Goal: Task Accomplishment & Management: Manage account settings

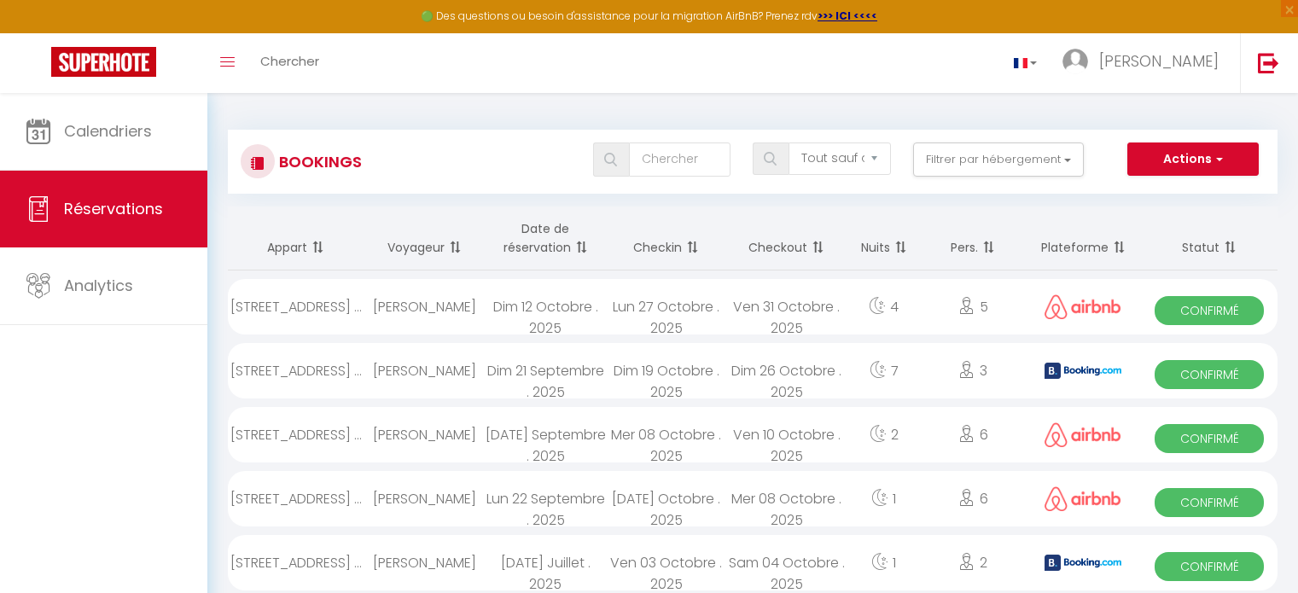
select select "not_cancelled"
select select "0"
click at [543, 293] on div "Dim 12 Octobre . 2025" at bounding box center [545, 306] width 120 height 55
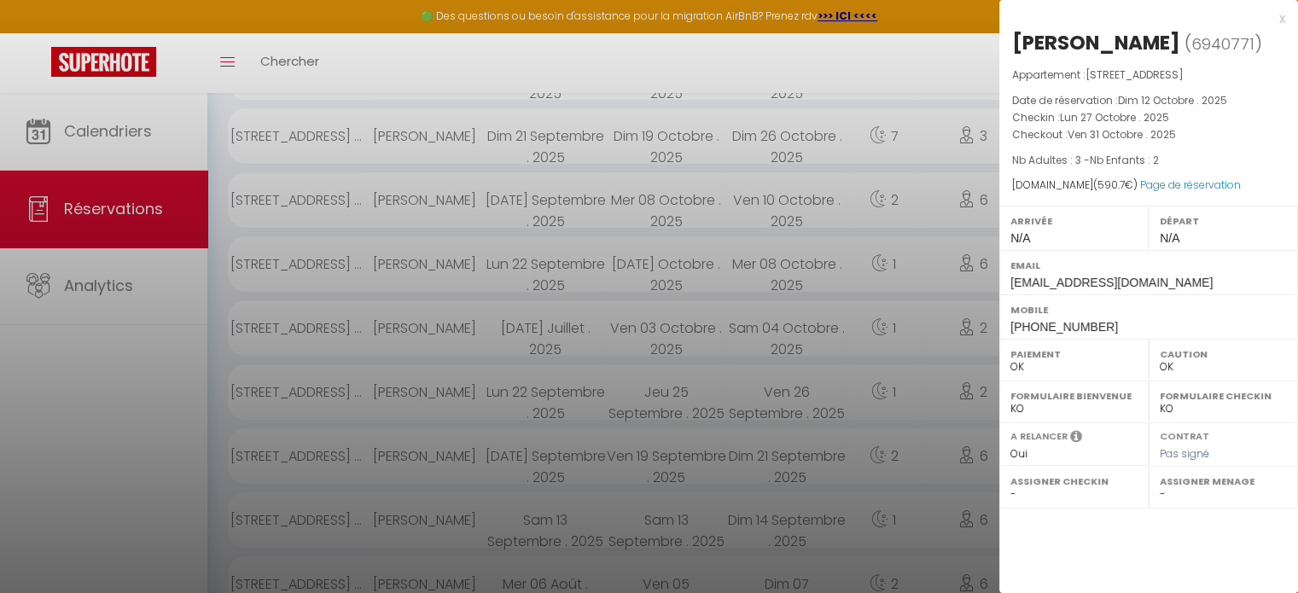
scroll to position [235, 0]
click at [945, 329] on div at bounding box center [649, 296] width 1298 height 593
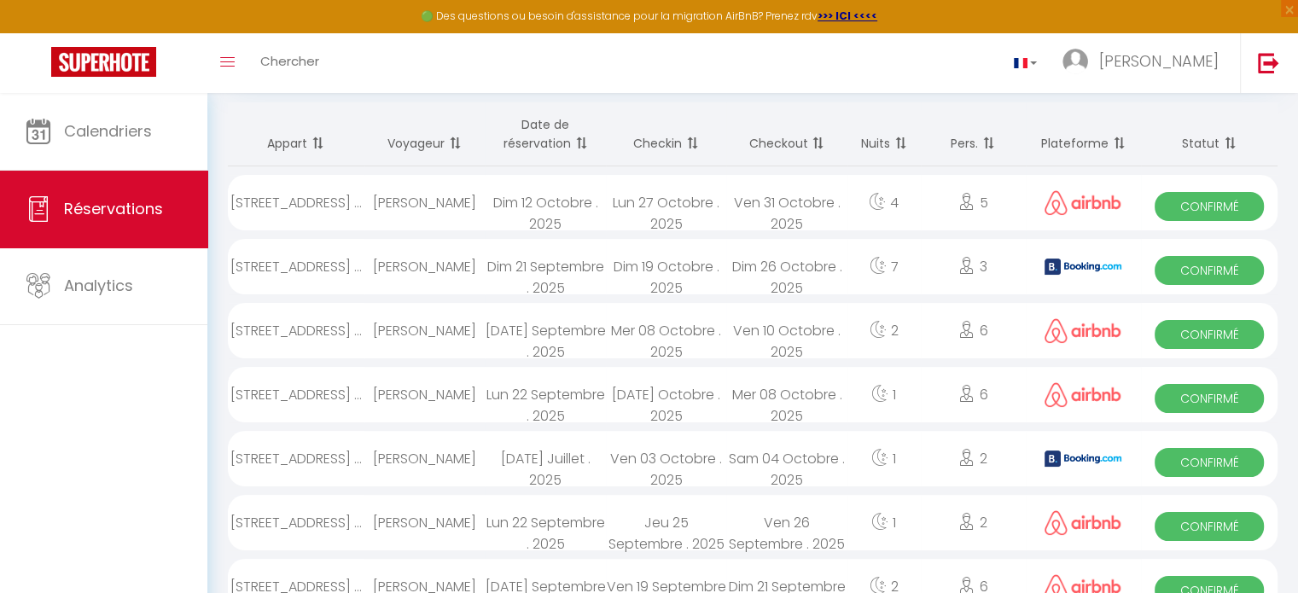
scroll to position [102, 0]
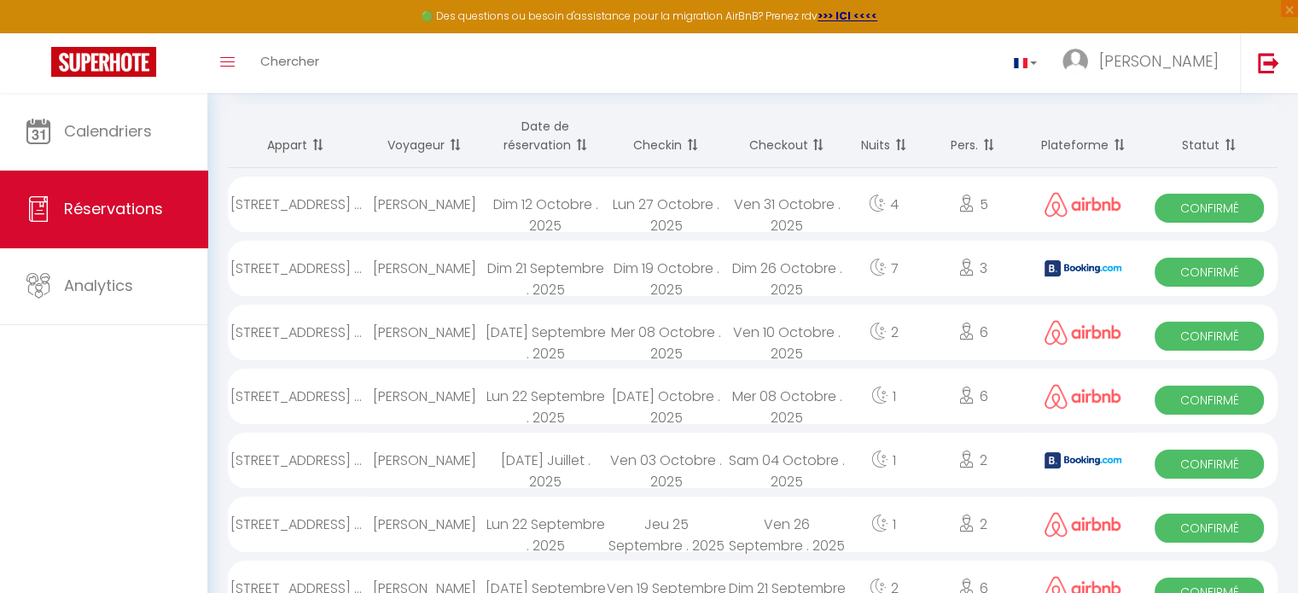
click at [905, 204] on div "4" at bounding box center [883, 204] width 73 height 55
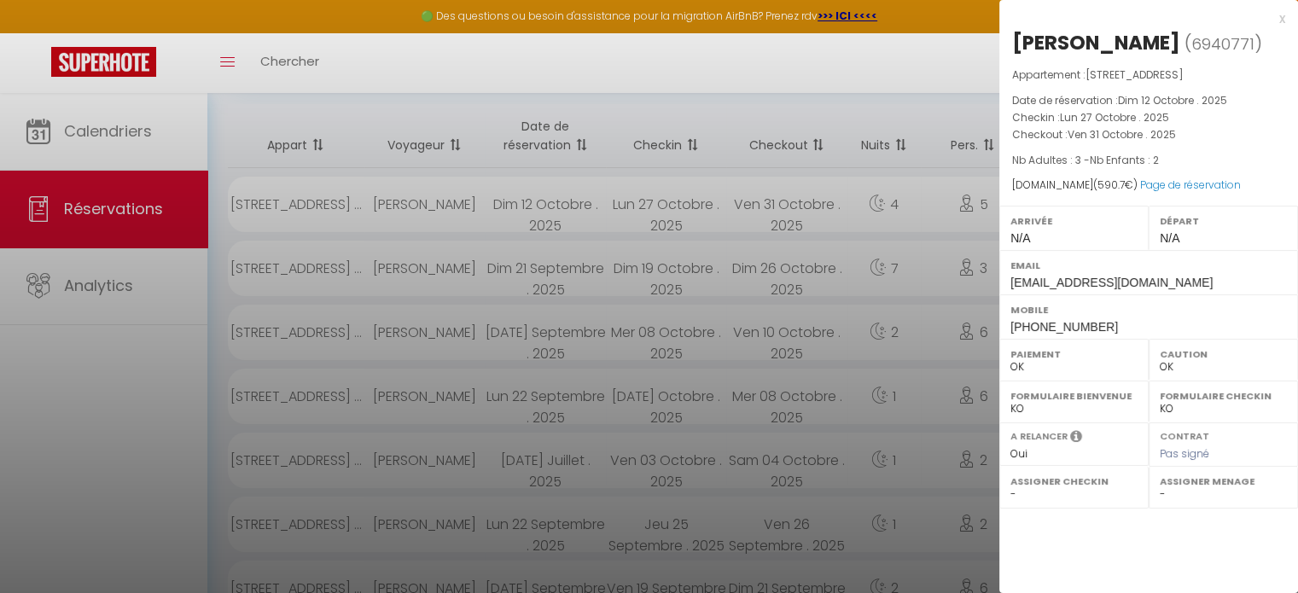
click at [905, 204] on div at bounding box center [649, 296] width 1298 height 593
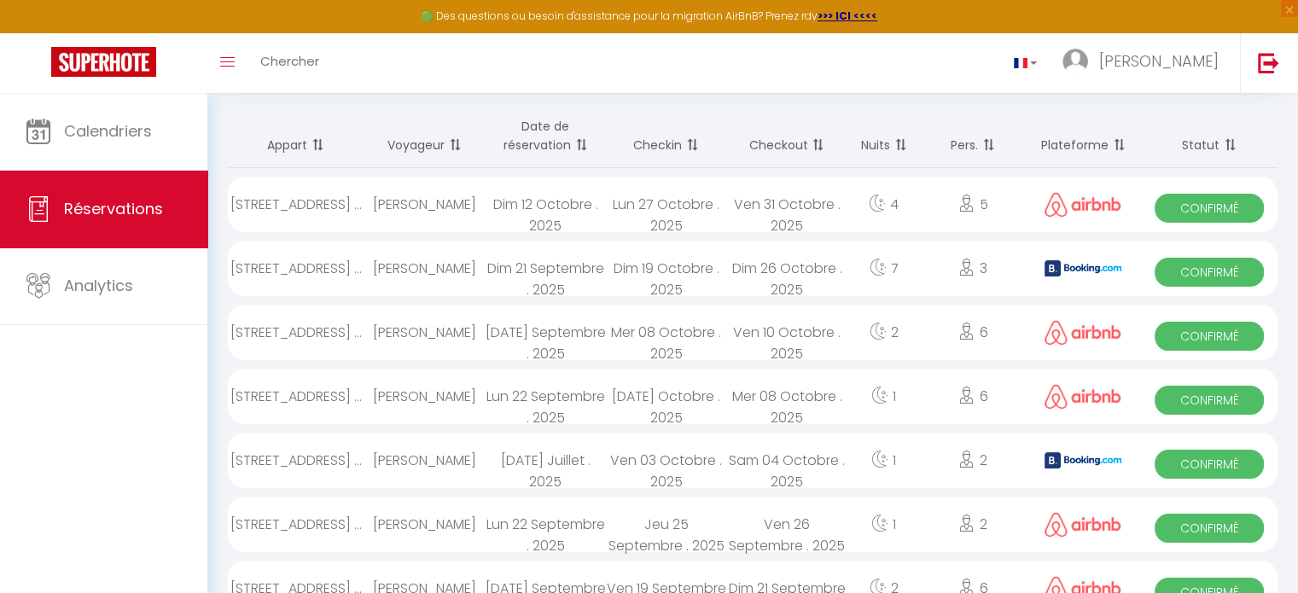
click at [895, 257] on div "7" at bounding box center [883, 268] width 73 height 55
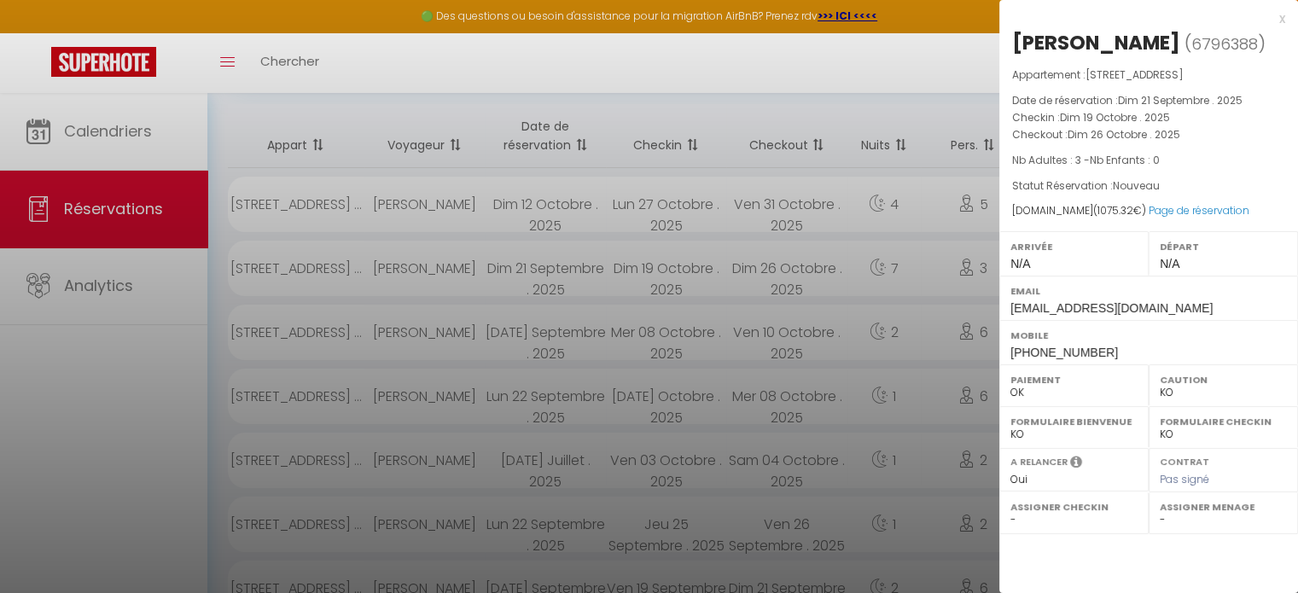
click at [910, 209] on div at bounding box center [649, 296] width 1298 height 593
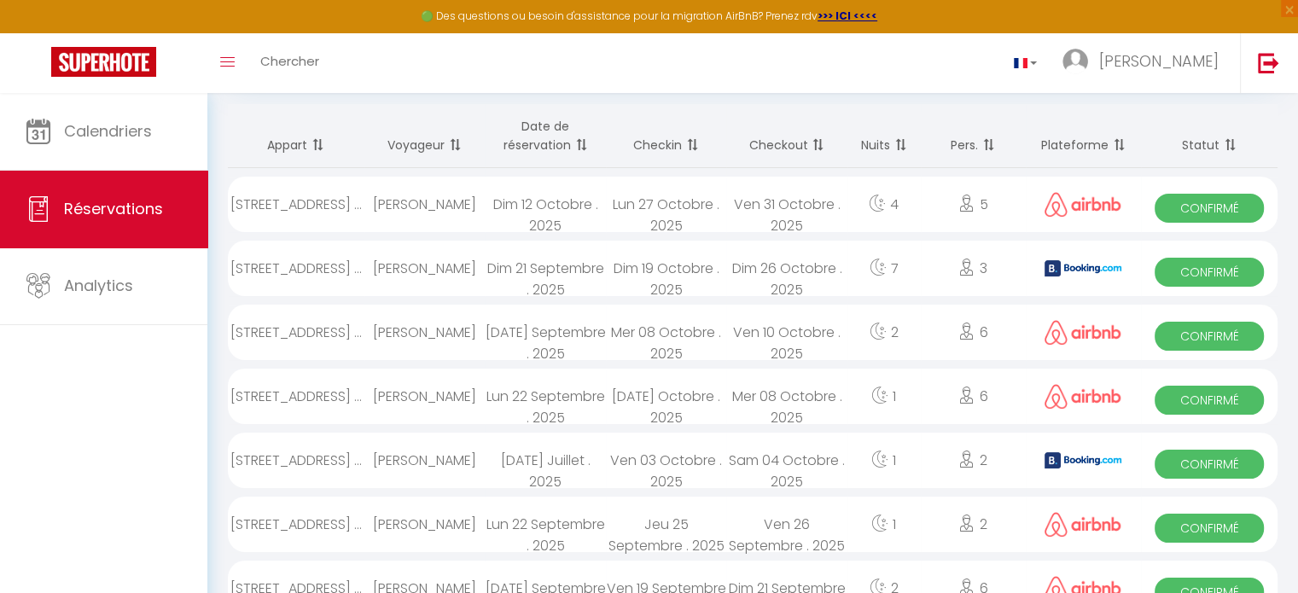
click at [910, 209] on div "4" at bounding box center [883, 204] width 73 height 55
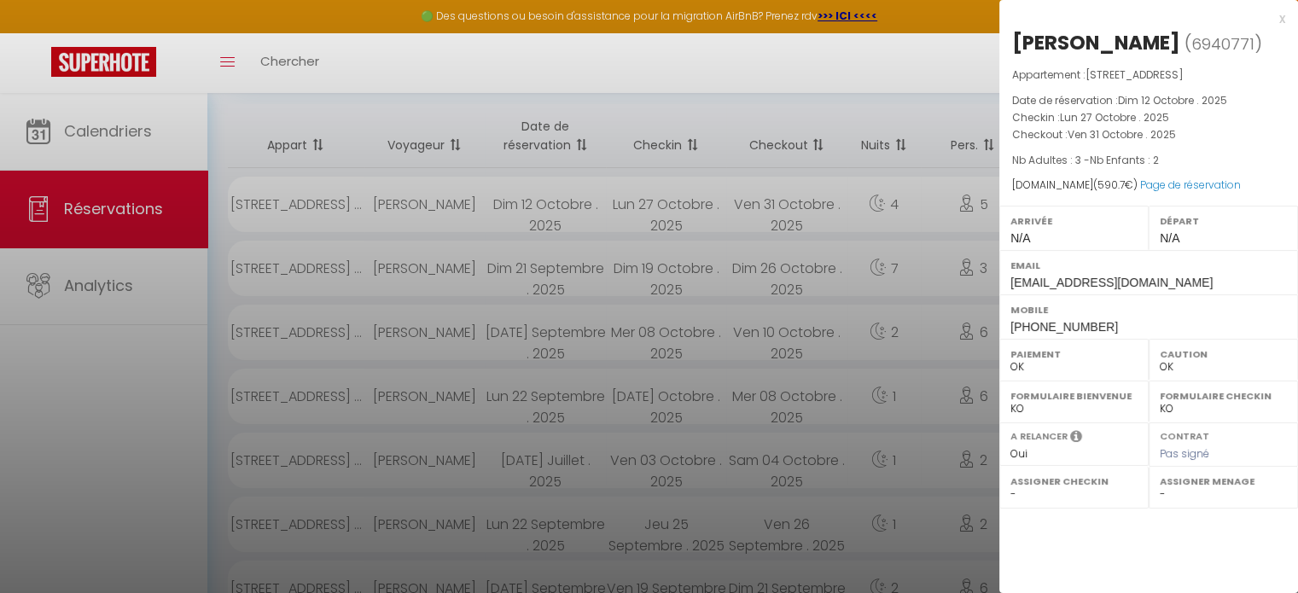
click at [894, 440] on div at bounding box center [649, 296] width 1298 height 593
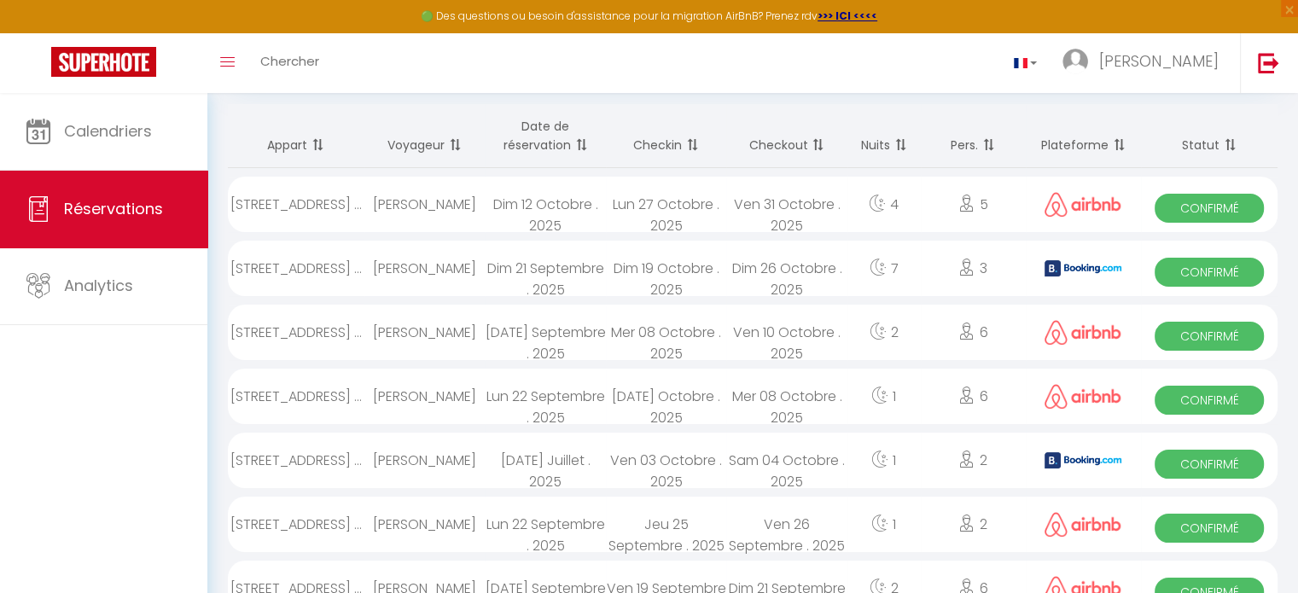
click at [967, 207] on icon at bounding box center [966, 203] width 17 height 17
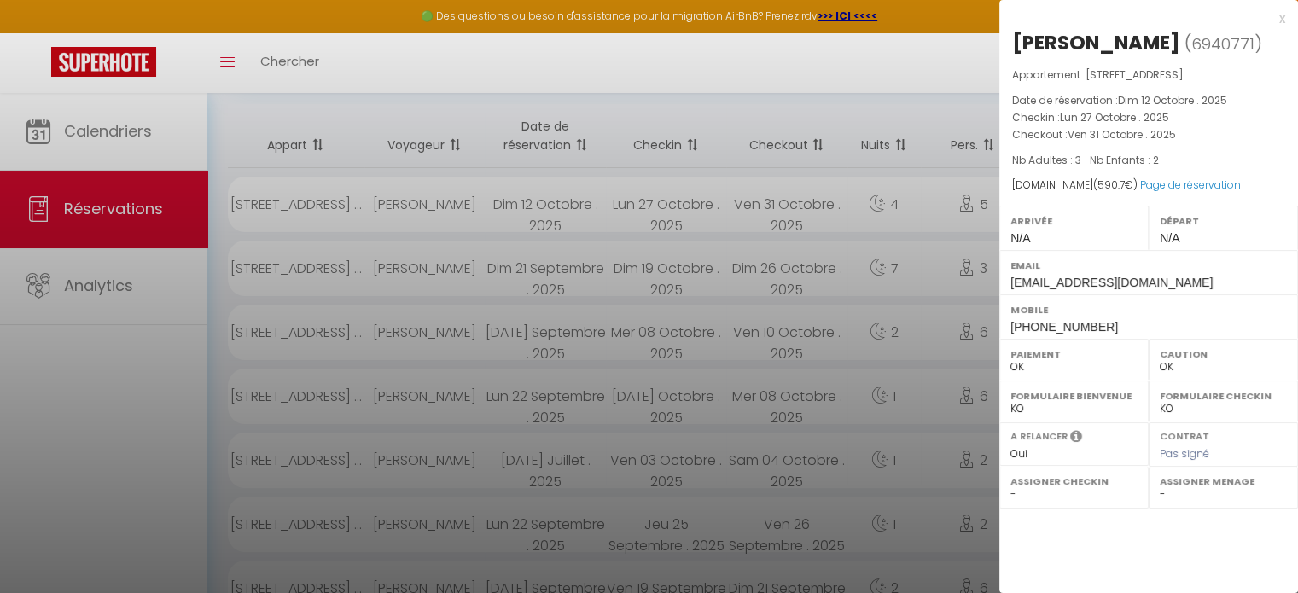
click at [967, 207] on div at bounding box center [649, 296] width 1298 height 593
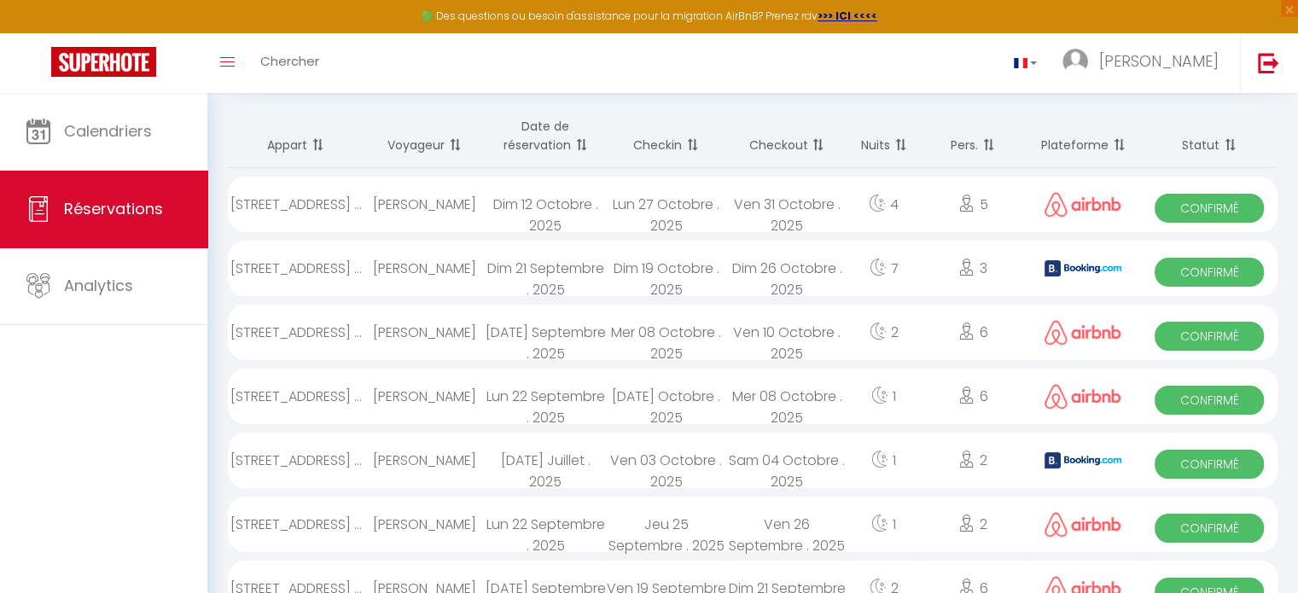
click at [962, 260] on icon at bounding box center [966, 267] width 17 height 17
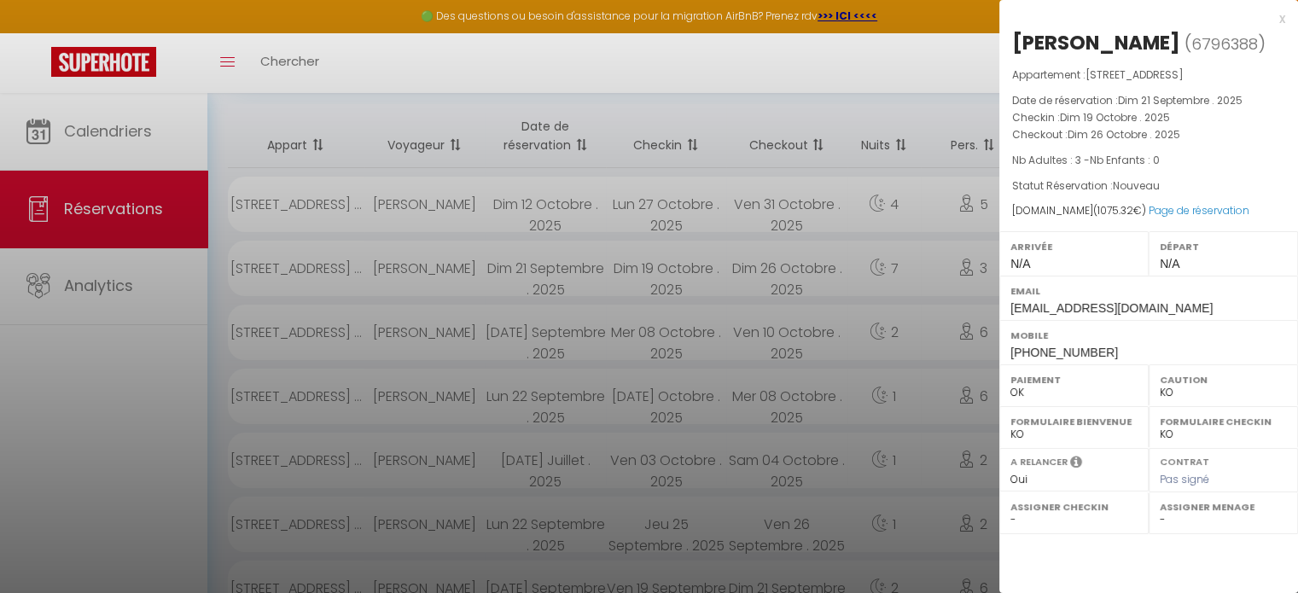
click at [935, 254] on div at bounding box center [649, 296] width 1298 height 593
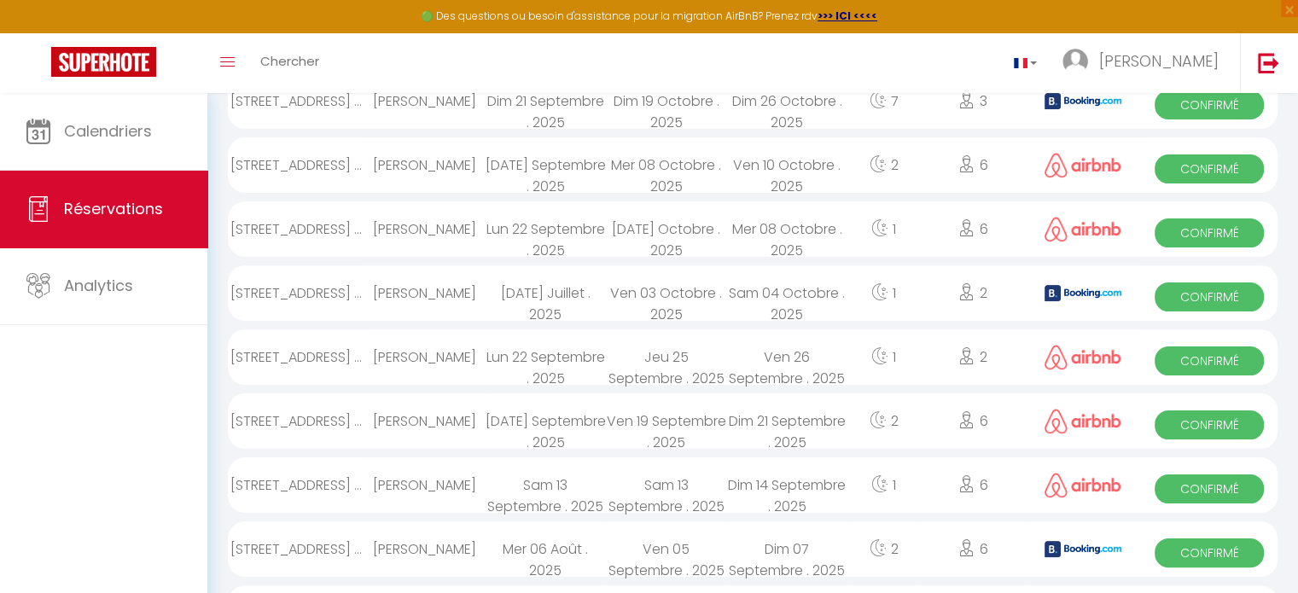
scroll to position [266, 0]
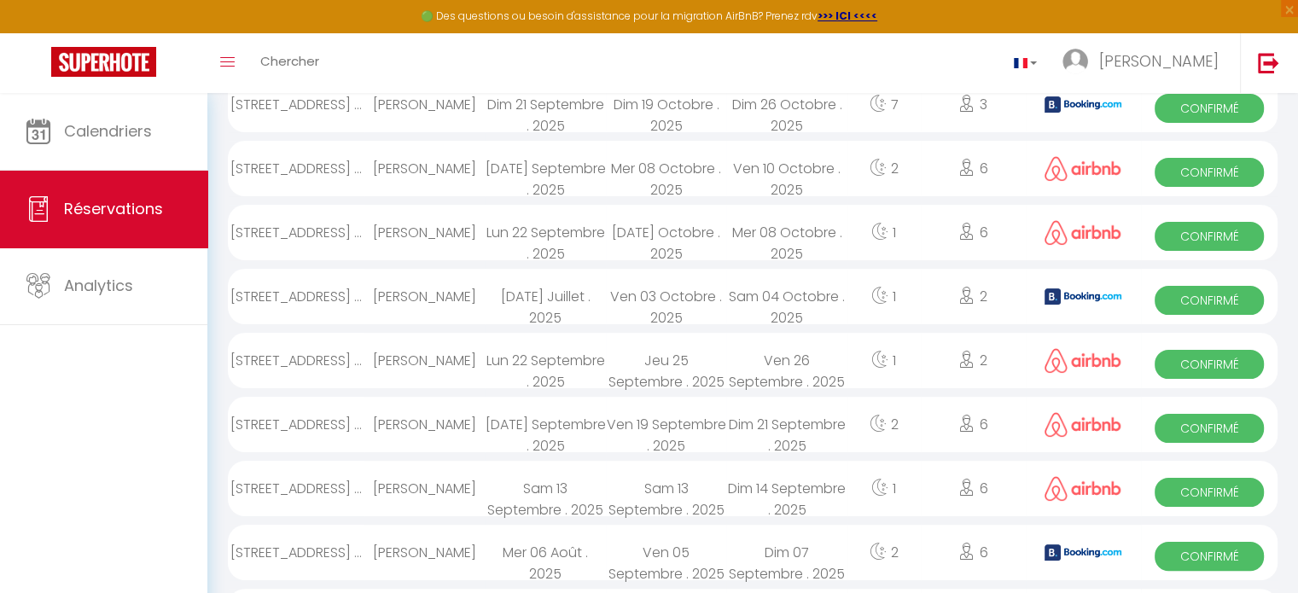
click at [973, 356] on icon at bounding box center [966, 359] width 17 height 17
select select "OK"
select select "52582"
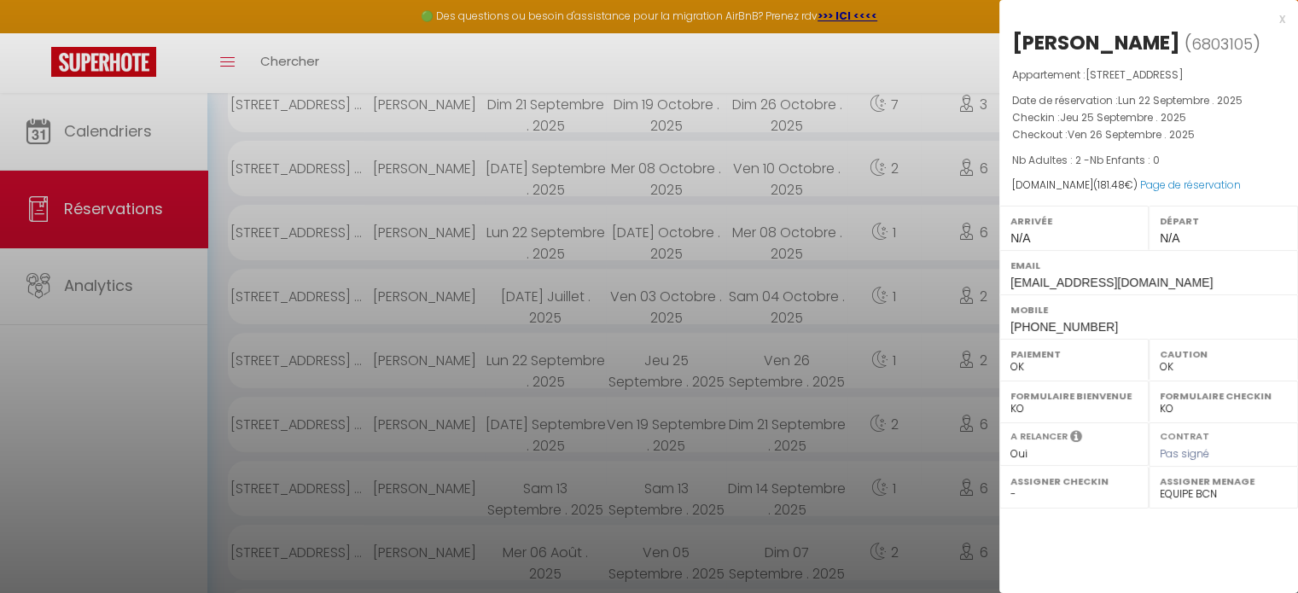
drag, startPoint x: 973, startPoint y: 356, endPoint x: 870, endPoint y: 355, distance: 102.4
click at [870, 355] on div at bounding box center [649, 296] width 1298 height 593
